Goal: Information Seeking & Learning: Learn about a topic

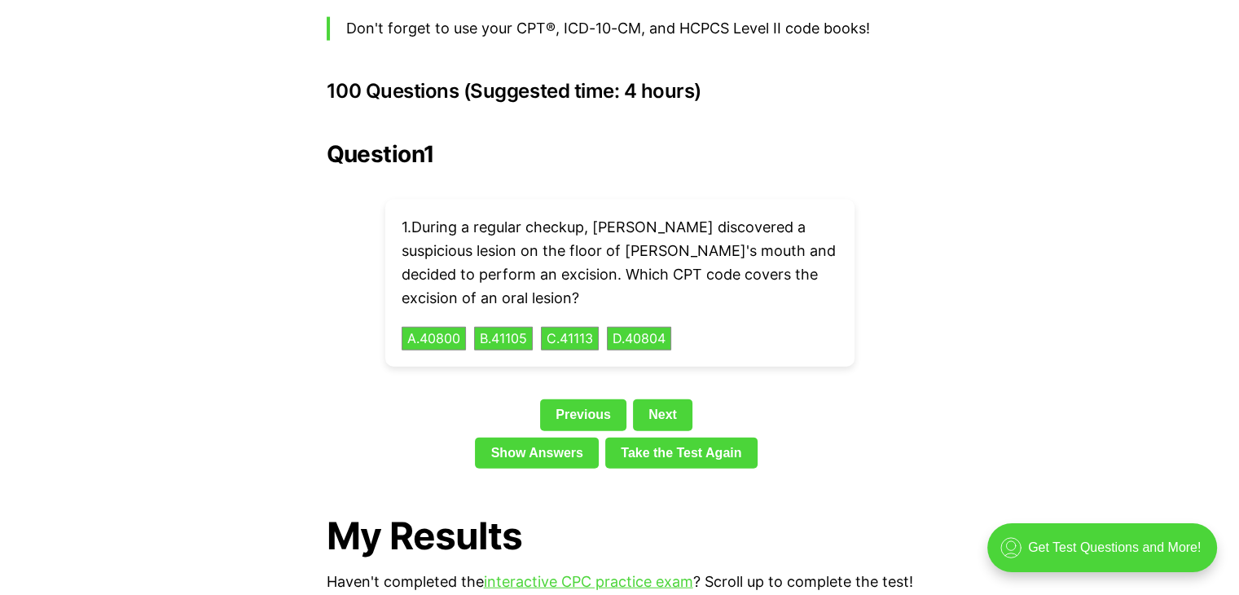
scroll to position [3626, 0]
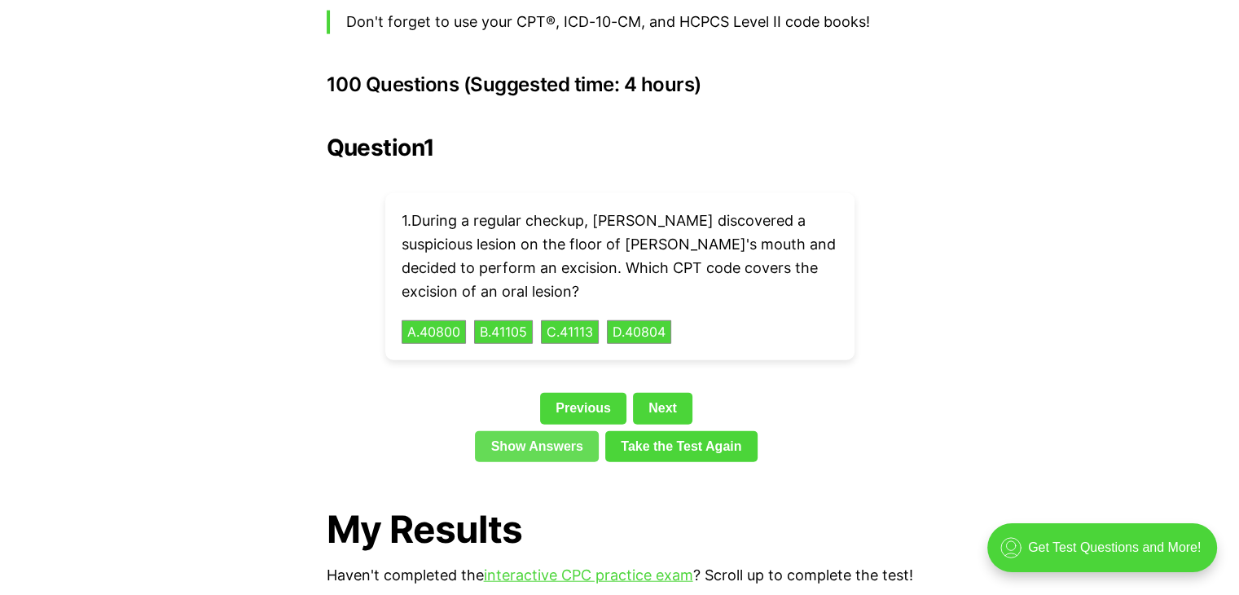
click at [564, 431] on link "Show Answers" at bounding box center [537, 446] width 124 height 31
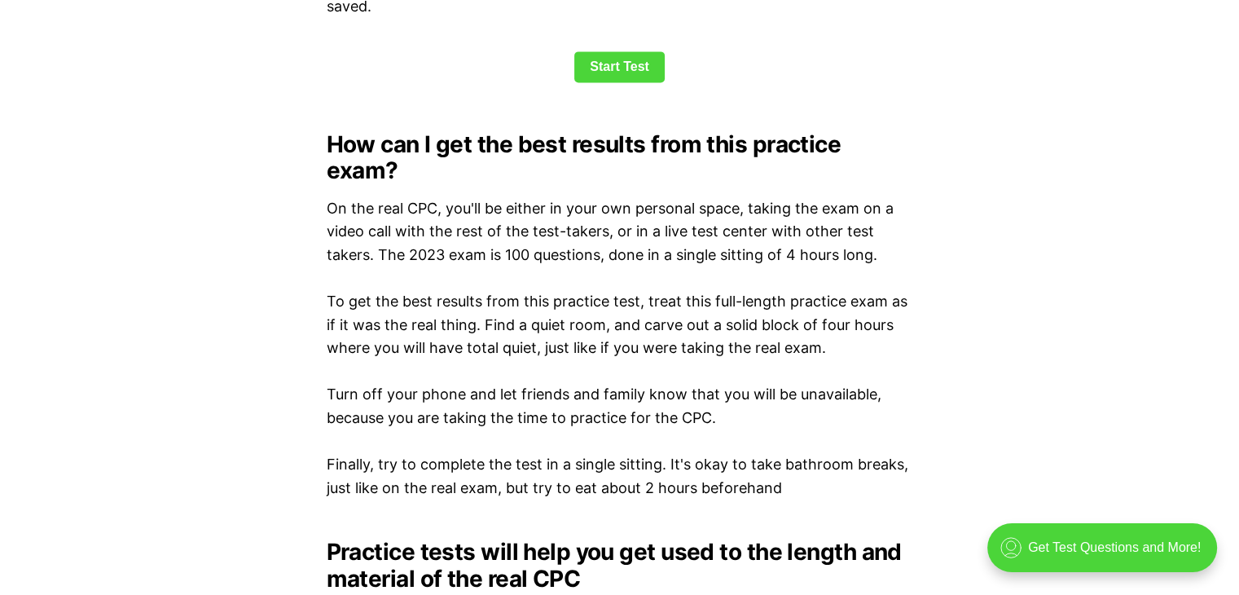
scroll to position [2122, 0]
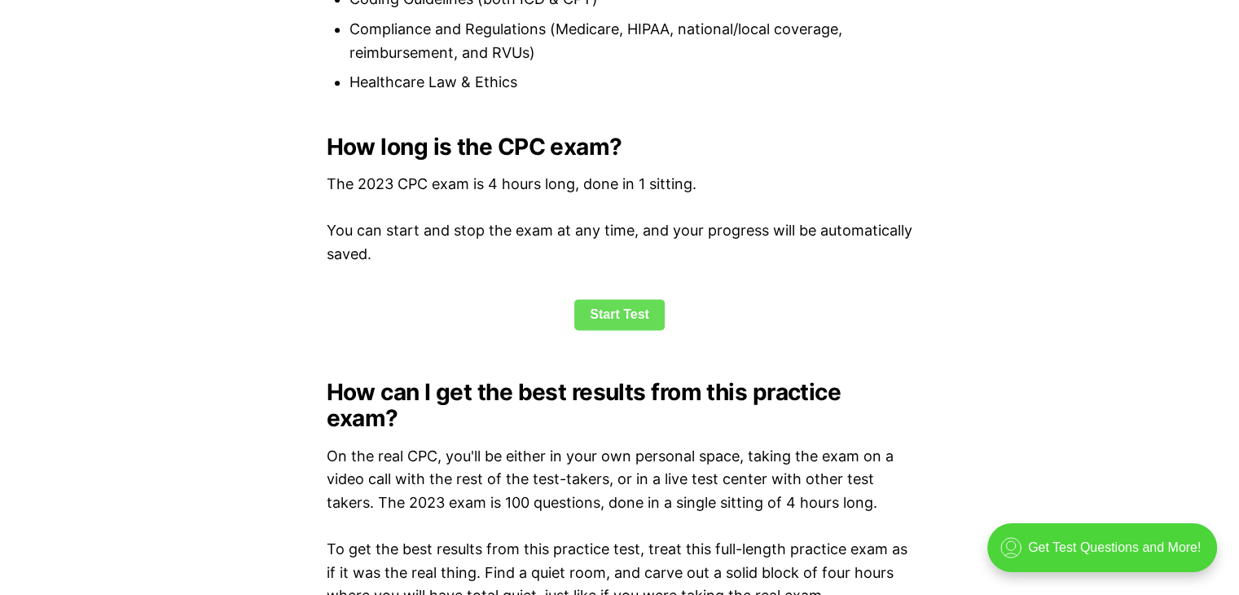
click at [644, 321] on link "Start Test" at bounding box center [619, 314] width 90 height 31
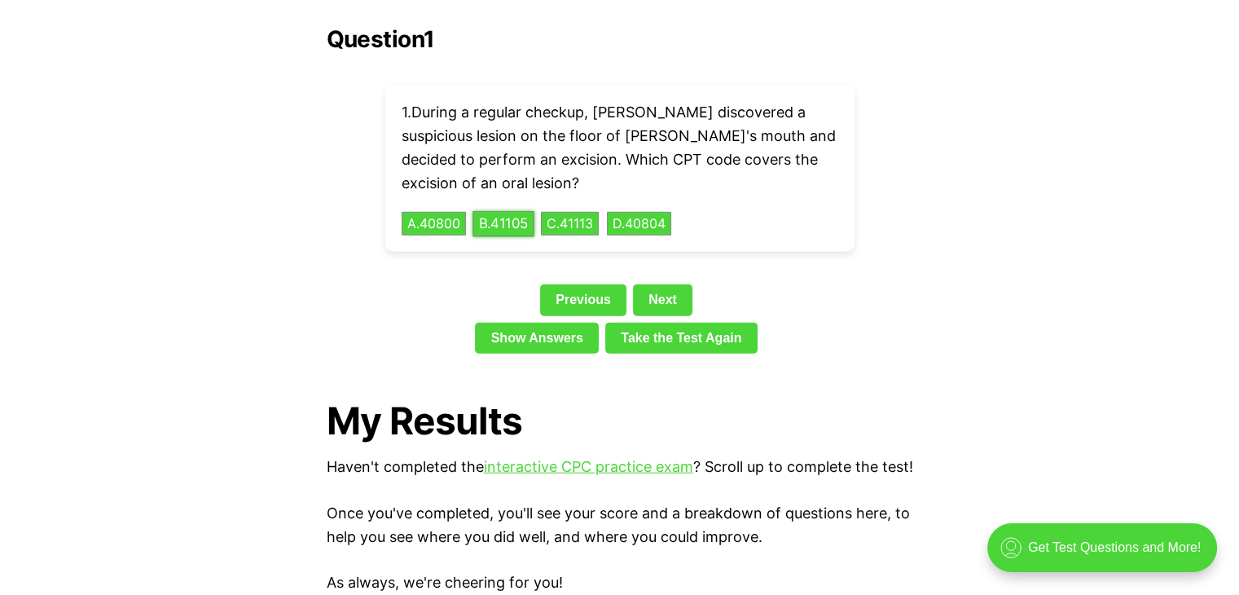
click at [515, 211] on button "B . 41105" at bounding box center [504, 223] width 62 height 25
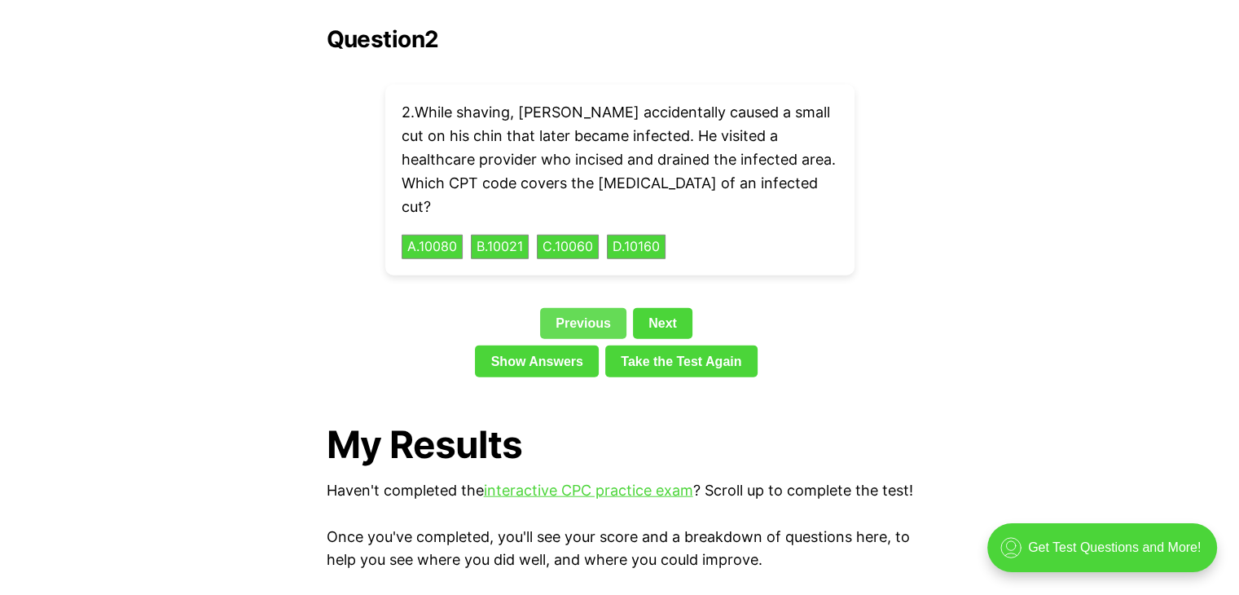
click at [567, 308] on link "Previous" at bounding box center [583, 323] width 86 height 31
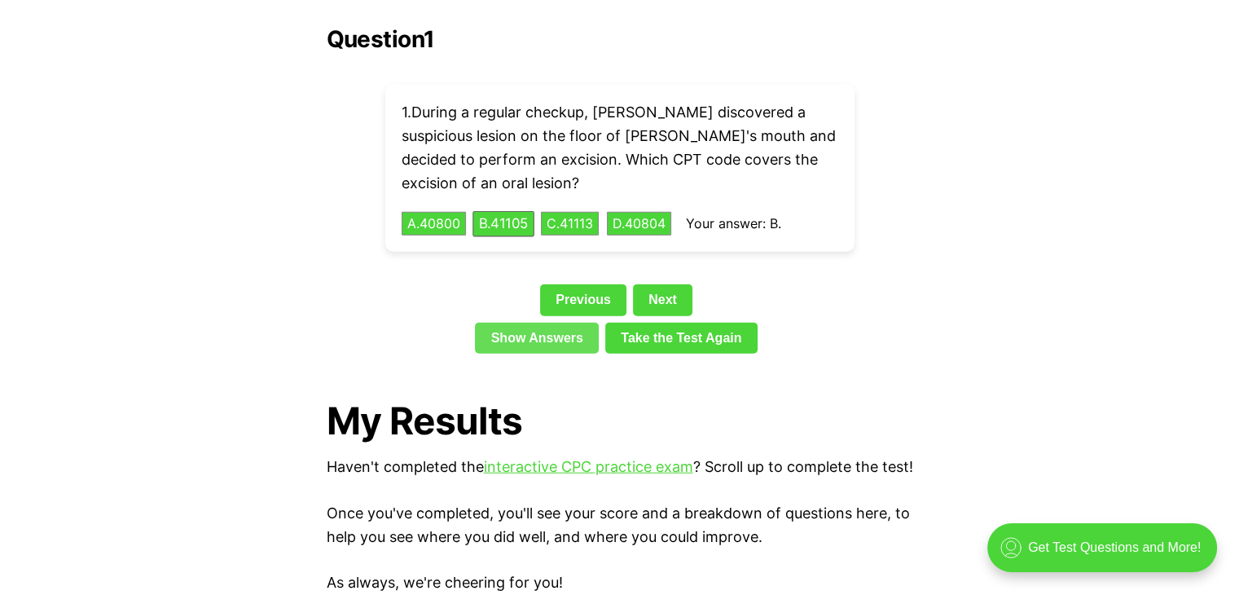
click at [565, 323] on link "Show Answers" at bounding box center [537, 338] width 124 height 31
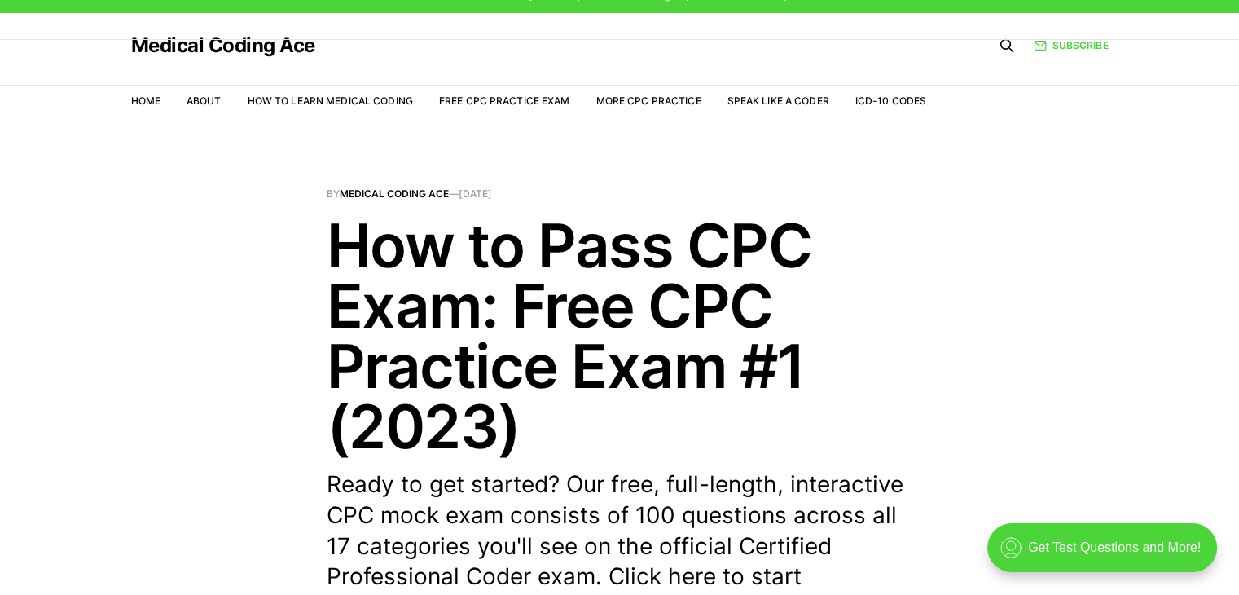
scroll to position [10, 0]
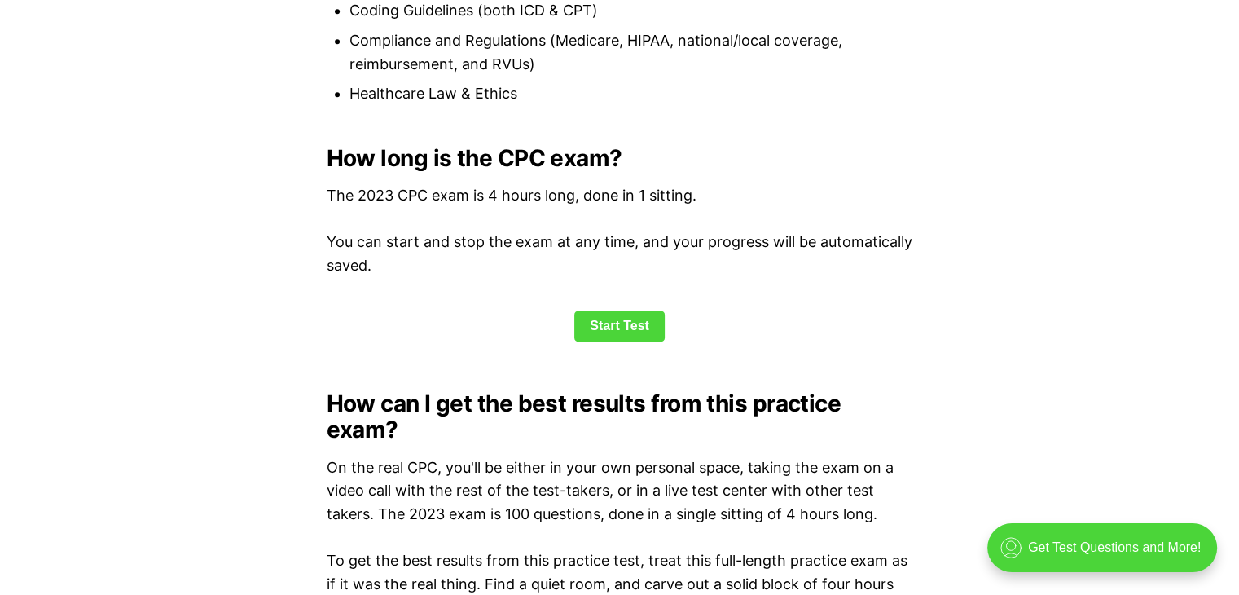
scroll to position [2127, 0]
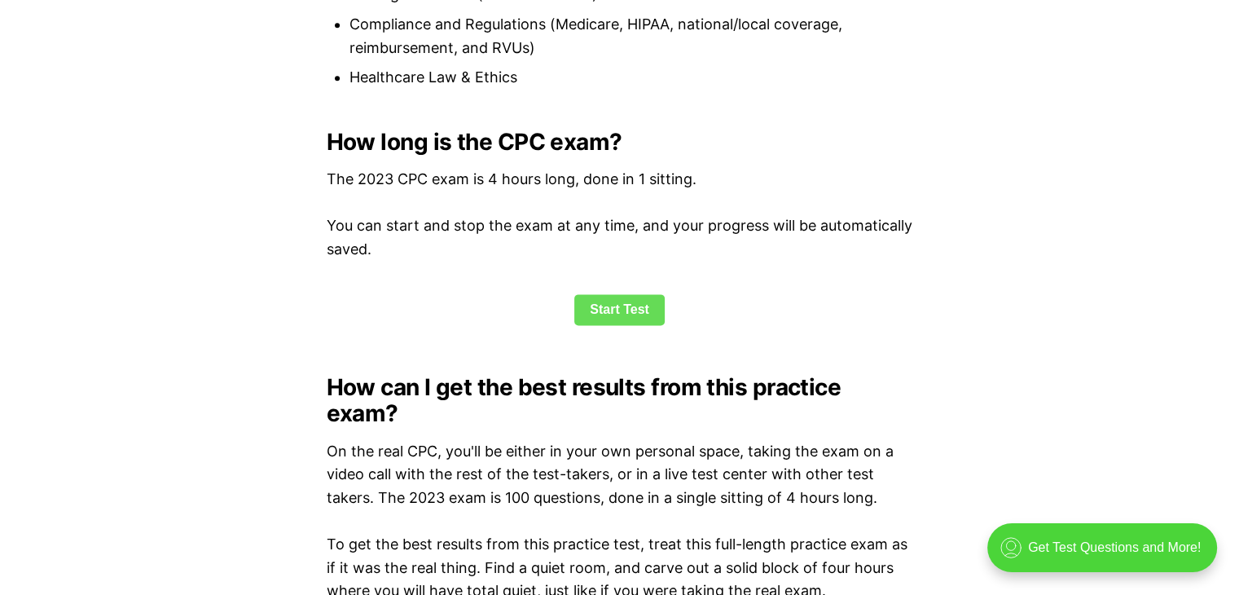
click at [635, 307] on link "Start Test" at bounding box center [619, 309] width 90 height 31
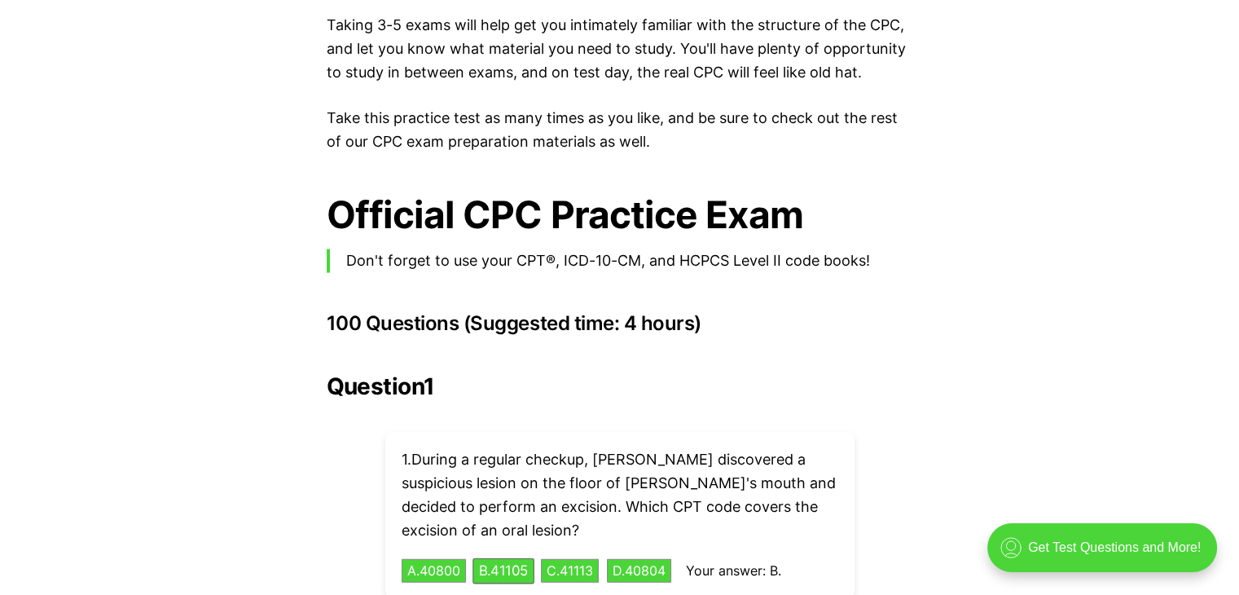
scroll to position [3379, 0]
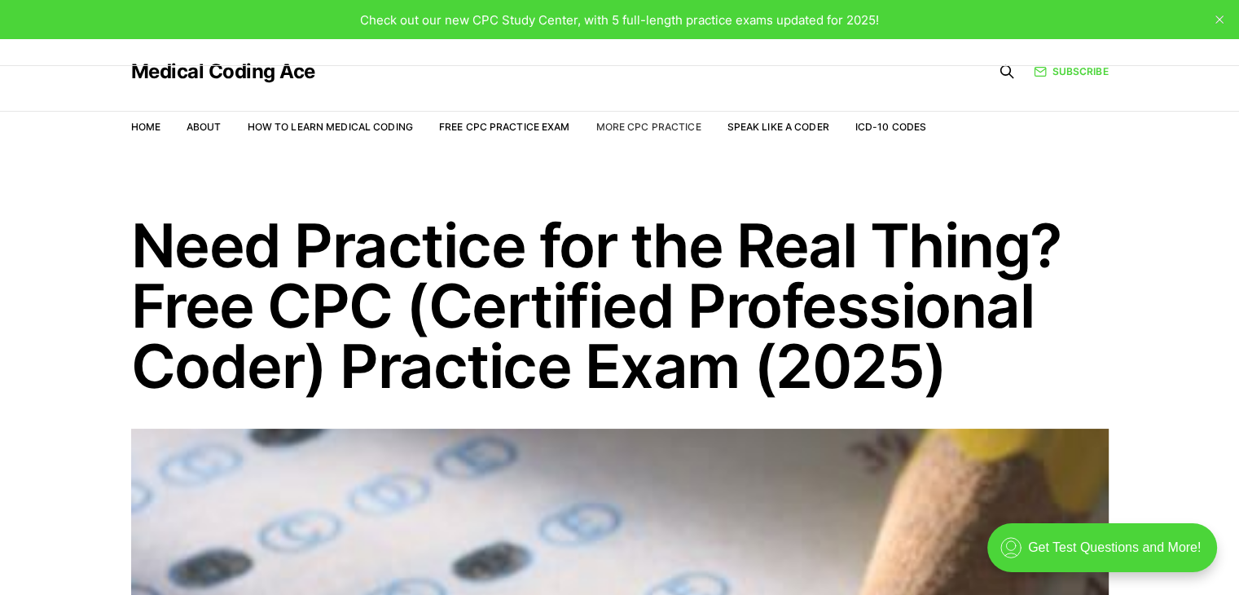
click at [675, 130] on link "More CPC Practice" at bounding box center [648, 127] width 105 height 12
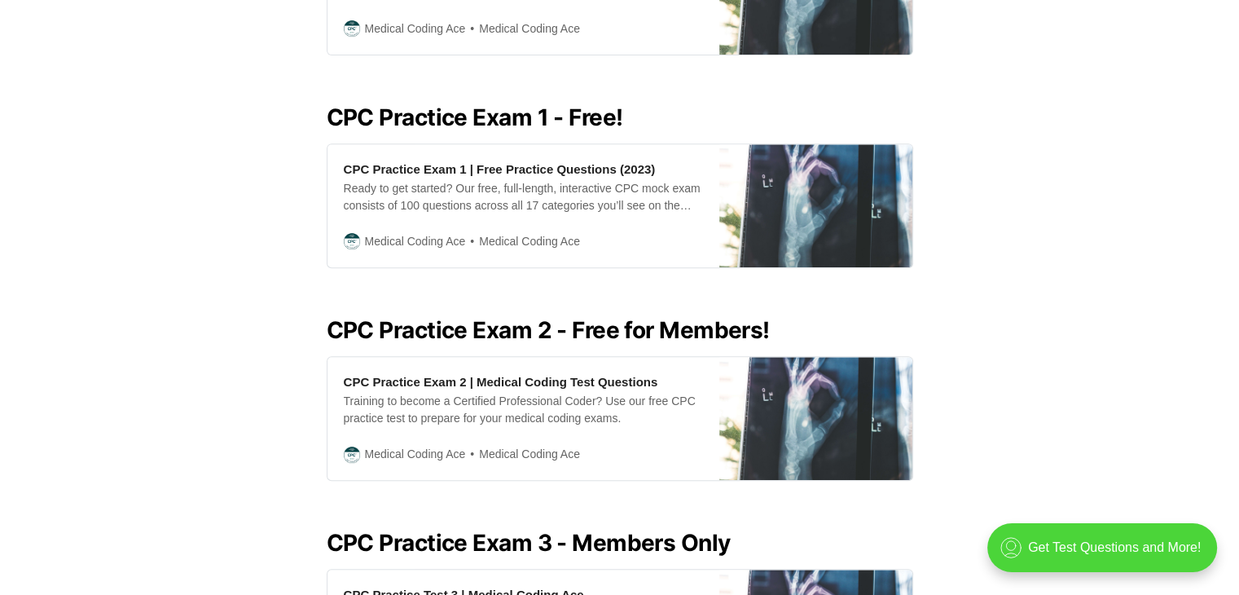
scroll to position [656, 0]
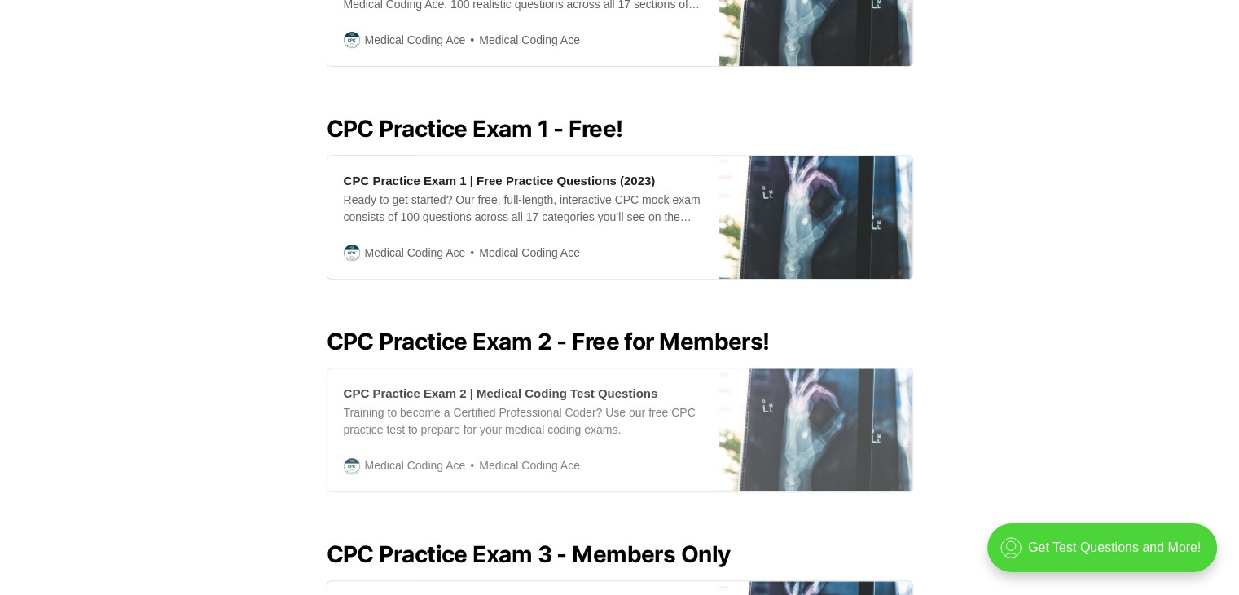
click at [626, 385] on div "CPC Practice Exam 2 | Medical Coding Test Questions" at bounding box center [501, 393] width 315 height 17
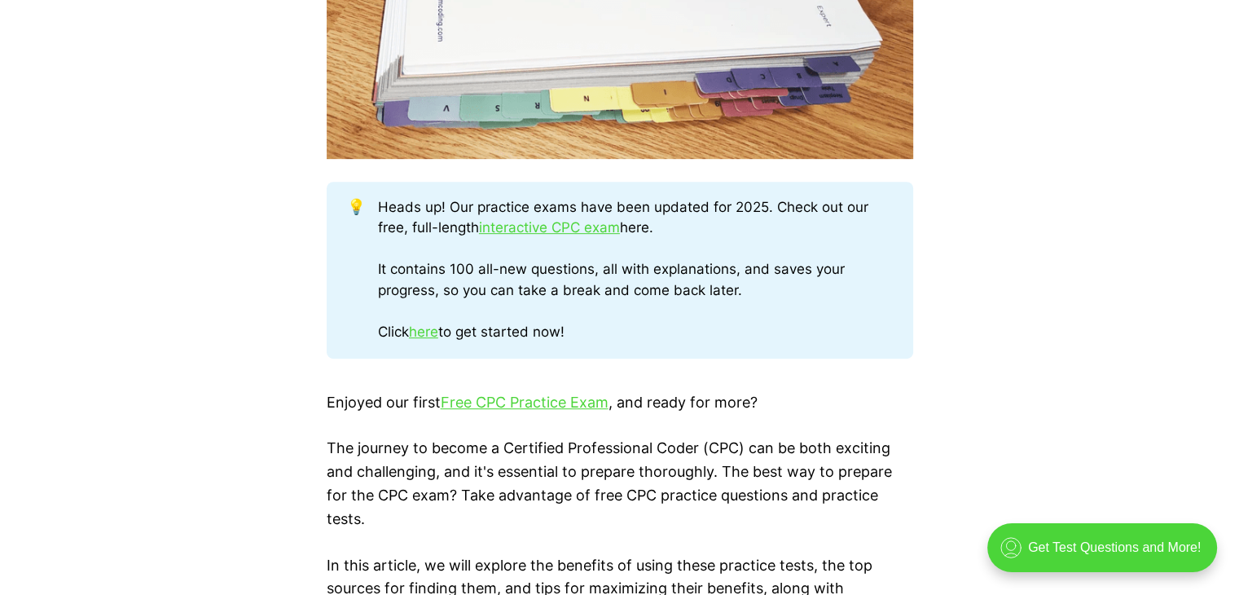
scroll to position [782, 0]
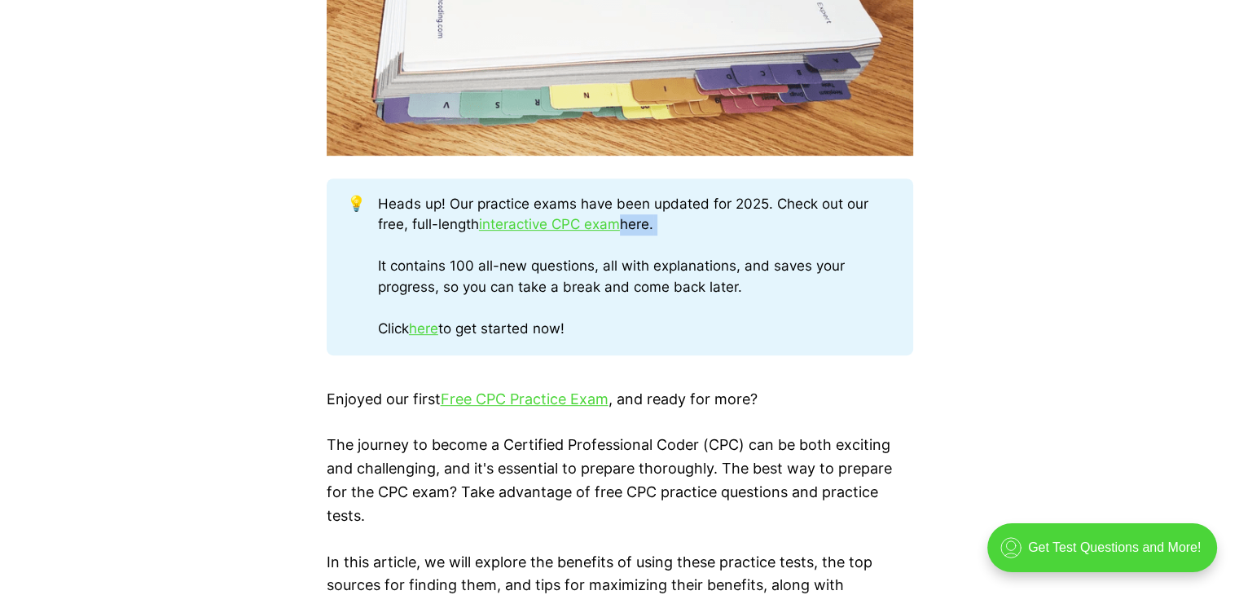
drag, startPoint x: 1239, startPoint y: 225, endPoint x: 1235, endPoint y: 249, distance: 23.9
click at [1235, 249] on div "💡 Heads up! Our practice exams have been updated for 2025. Check out our free, …" at bounding box center [619, 319] width 1239 height 1173
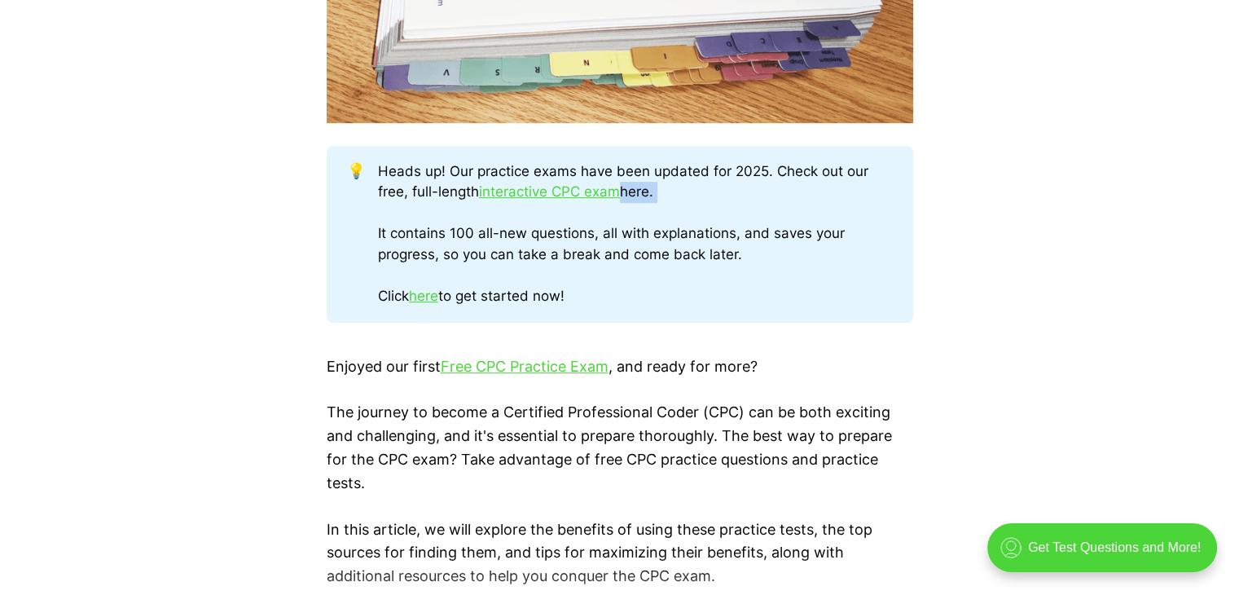
scroll to position [810, 0]
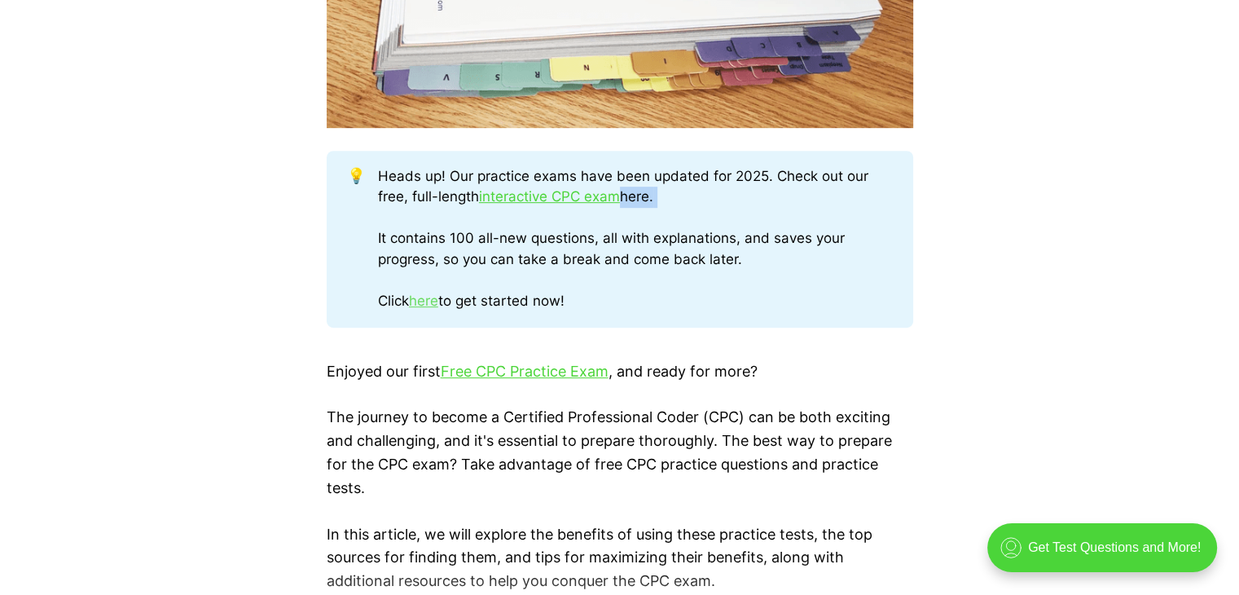
click at [436, 304] on link "here" at bounding box center [423, 301] width 29 height 16
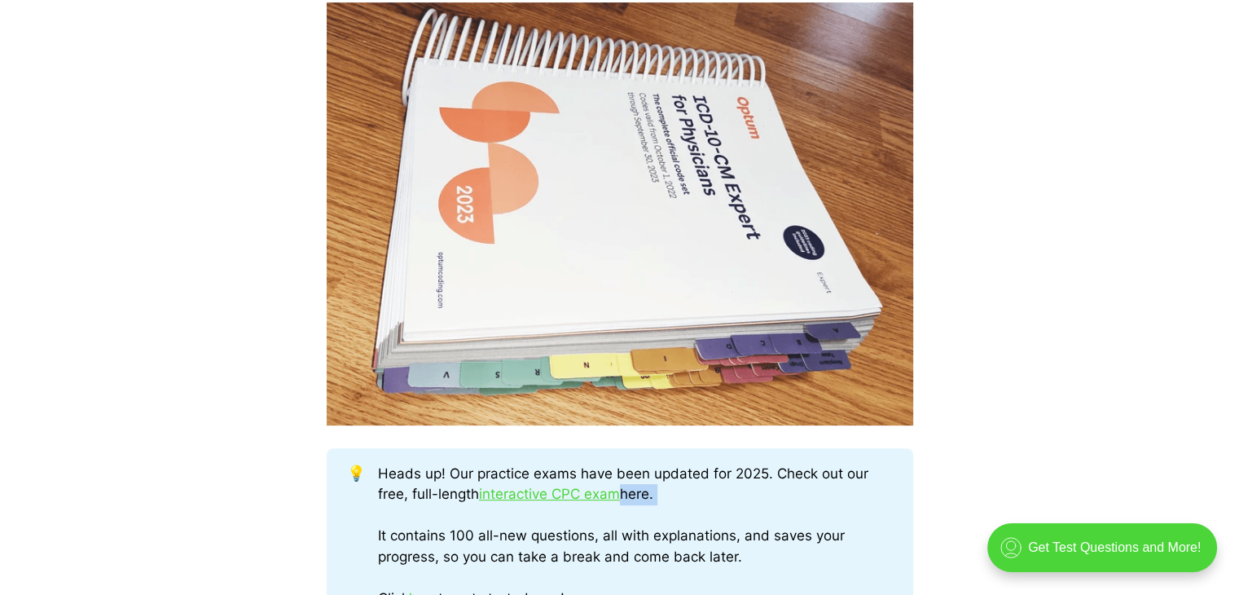
scroll to position [0, 0]
